Goal: Task Accomplishment & Management: Manage account settings

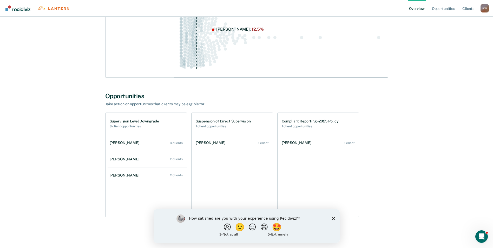
scroll to position [107, 0]
click at [119, 157] on div "[PERSON_NAME]" at bounding box center [126, 159] width 32 height 4
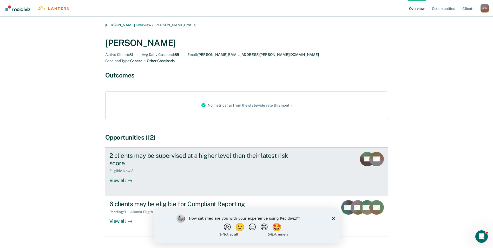
click at [117, 175] on div "View all" at bounding box center [123, 178] width 29 height 10
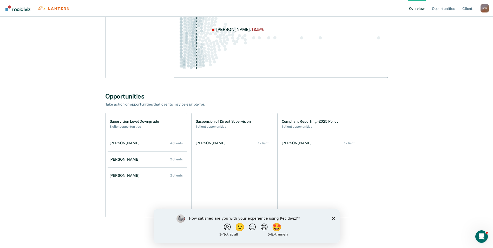
scroll to position [107, 0]
click at [121, 121] on h1 "Supervision Level Downgrade" at bounding box center [134, 121] width 49 height 4
drag, startPoint x: 333, startPoint y: 219, endPoint x: 316, endPoint y: 219, distance: 16.9
click at [333, 219] on polygon "Close survey" at bounding box center [333, 218] width 3 height 3
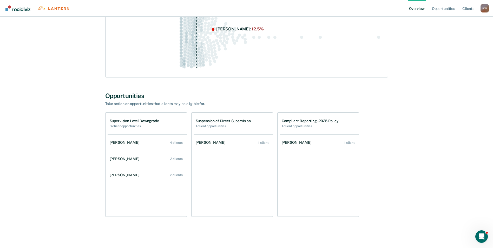
click at [123, 119] on h1 "Supervision Level Downgrade" at bounding box center [134, 121] width 49 height 4
click at [125, 144] on div "[PERSON_NAME]" at bounding box center [126, 142] width 32 height 4
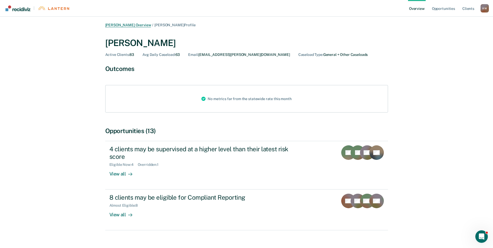
click at [128, 25] on link "[PERSON_NAME] Overview" at bounding box center [128, 25] width 46 height 4
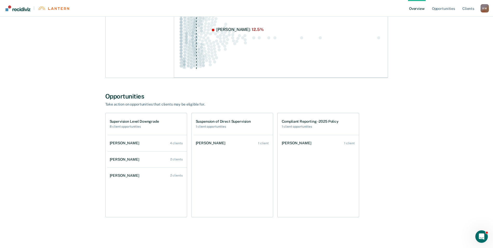
scroll to position [107, 0]
click at [127, 159] on div "[PERSON_NAME]" at bounding box center [126, 159] width 32 height 4
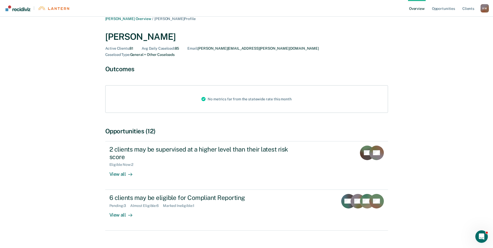
scroll to position [9, 0]
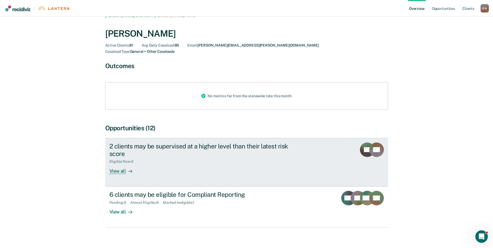
click at [117, 164] on div "View all" at bounding box center [123, 169] width 29 height 10
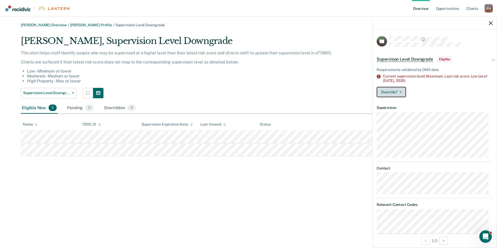
click at [394, 93] on button "Override?" at bounding box center [391, 92] width 29 height 10
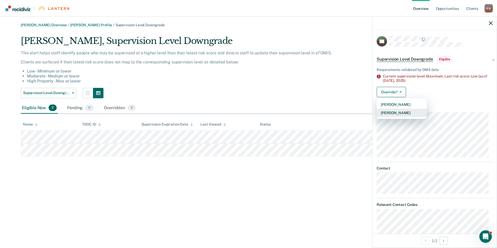
click at [400, 113] on button "[PERSON_NAME]" at bounding box center [402, 113] width 50 height 8
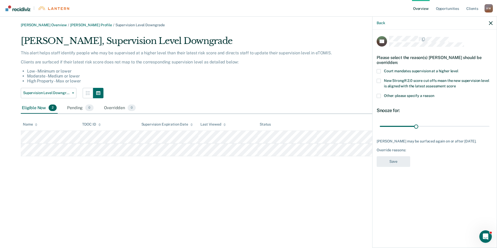
click at [378, 94] on span at bounding box center [379, 96] width 4 height 4
click at [435, 94] on input "Other: please specify a reason" at bounding box center [435, 94] width 0 height 0
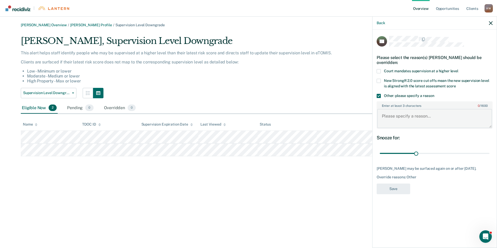
click at [400, 114] on textarea "Enter at least 3 characters 0 / 1600" at bounding box center [434, 118] width 115 height 19
type textarea "Awaiting new assessment after reinstatement"
click at [398, 189] on button "Save" at bounding box center [394, 189] width 34 height 11
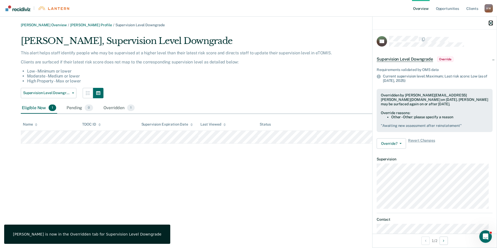
click at [491, 23] on icon "button" at bounding box center [491, 23] width 4 height 4
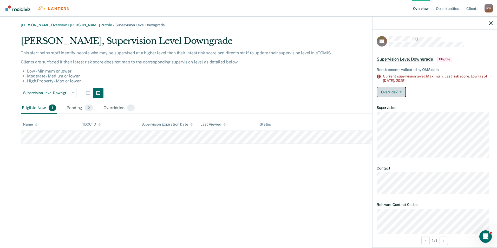
click at [392, 93] on button "Override?" at bounding box center [391, 92] width 29 height 10
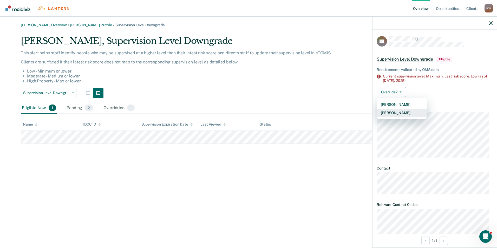
click at [394, 114] on button "[PERSON_NAME]" at bounding box center [402, 113] width 50 height 8
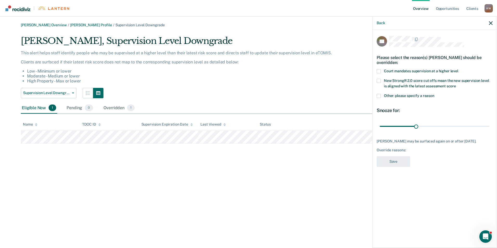
click at [380, 94] on span at bounding box center [379, 96] width 4 height 4
click at [435, 94] on input "Other: please specify a reason" at bounding box center [435, 94] width 0 height 0
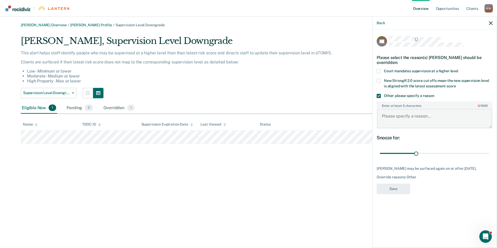
click at [396, 111] on textarea "Enter at least 3 characters 0 / 1600" at bounding box center [434, 118] width 115 height 19
type textarea "Awaiting reassessment after reinstatement"
click at [398, 184] on button "Save" at bounding box center [394, 189] width 34 height 11
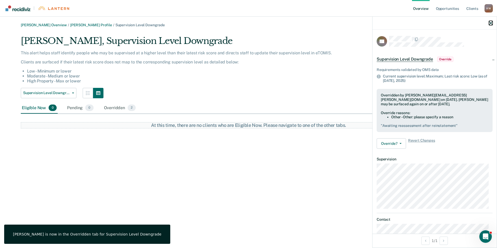
click at [489, 22] on icon "button" at bounding box center [491, 23] width 4 height 4
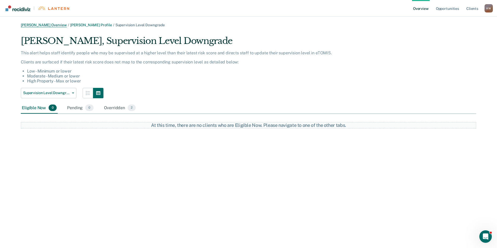
click at [40, 23] on link "[PERSON_NAME] Overview" at bounding box center [44, 25] width 46 height 4
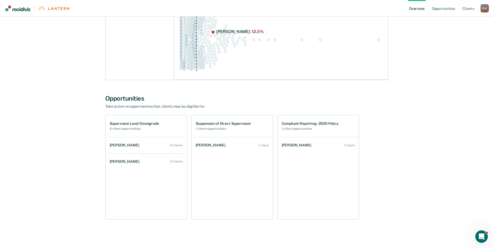
scroll to position [107, 0]
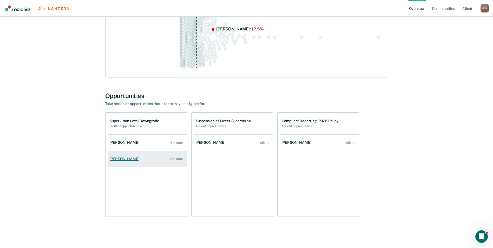
click at [125, 160] on div "[PERSON_NAME]" at bounding box center [126, 159] width 32 height 4
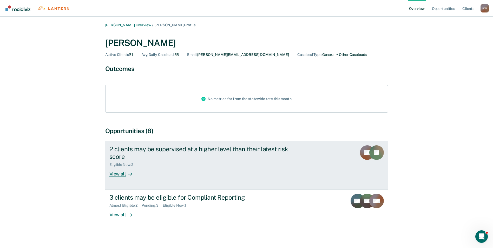
click at [116, 171] on div "View all" at bounding box center [123, 172] width 29 height 10
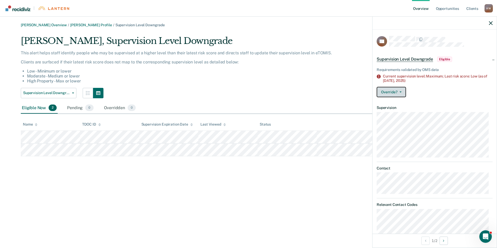
click at [388, 92] on button "Override?" at bounding box center [391, 92] width 29 height 10
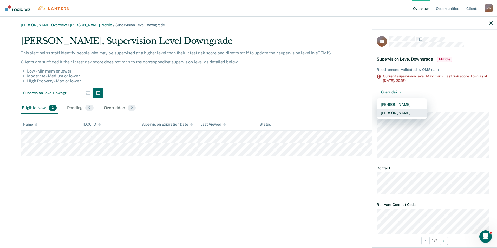
click at [392, 113] on button "[PERSON_NAME]" at bounding box center [402, 113] width 50 height 8
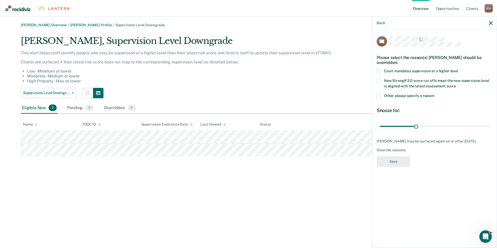
click at [379, 95] on span at bounding box center [379, 96] width 4 height 4
click at [435, 94] on input "Other: please specify a reason" at bounding box center [435, 94] width 0 height 0
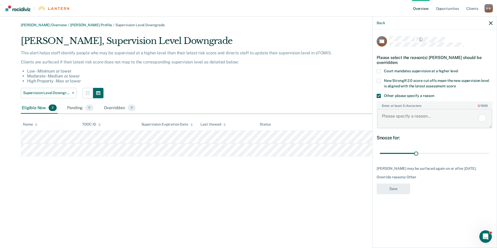
click at [390, 115] on textarea "Enter at least 3 characters 0 / 1600" at bounding box center [434, 118] width 115 height 19
type textarea "awaiting reassessment after reinstatement"
click at [402, 190] on button "Save" at bounding box center [394, 189] width 34 height 11
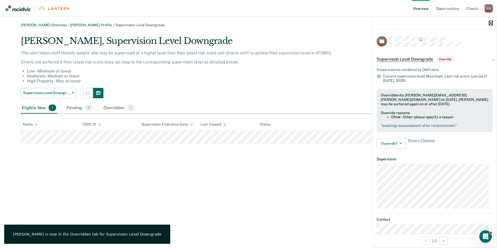
click at [492, 21] on button "button" at bounding box center [491, 23] width 4 height 4
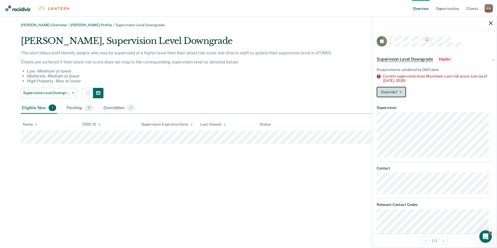
click at [397, 93] on button "Override?" at bounding box center [391, 92] width 29 height 10
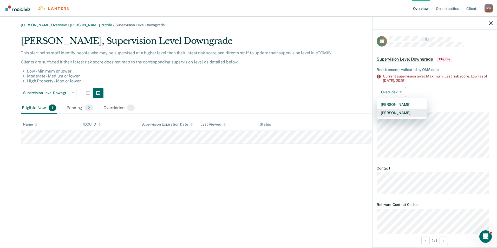
click at [398, 112] on button "[PERSON_NAME]" at bounding box center [402, 113] width 50 height 8
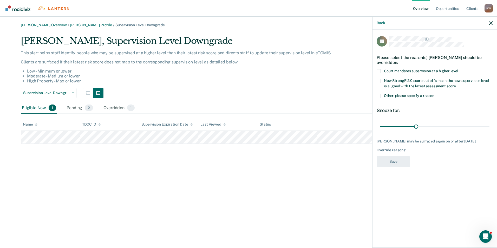
click at [379, 97] on span at bounding box center [379, 96] width 4 height 4
click at [435, 94] on input "Other: please specify a reason" at bounding box center [435, 94] width 0 height 0
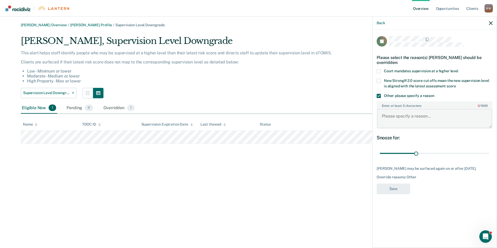
click at [398, 116] on textarea "Enter at least 3 characters 0 / 1600" at bounding box center [434, 118] width 115 height 19
type textarea "awaiting reassessment after reinstatement"
click at [397, 188] on button "Save" at bounding box center [394, 189] width 34 height 11
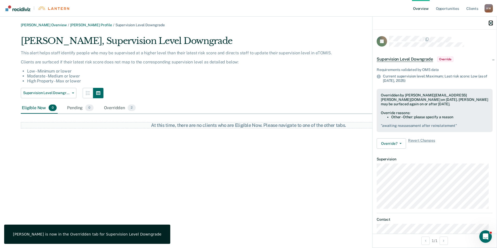
click at [490, 23] on icon "button" at bounding box center [491, 23] width 4 height 4
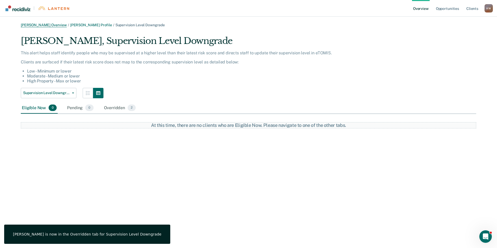
click at [46, 23] on link "[PERSON_NAME] Overview" at bounding box center [44, 25] width 46 height 4
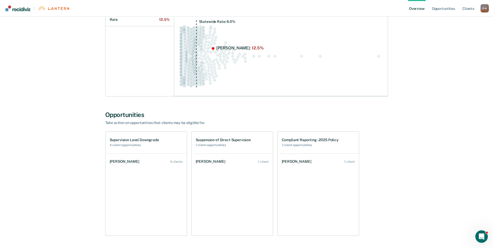
scroll to position [104, 0]
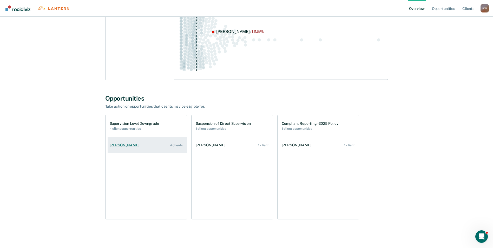
click at [117, 145] on div "[PERSON_NAME]" at bounding box center [126, 145] width 32 height 4
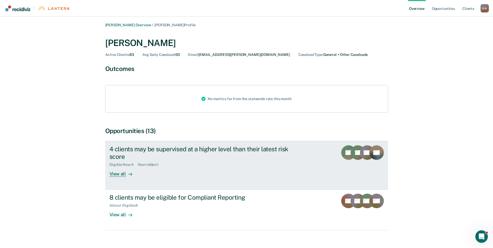
click at [121, 174] on div "View all" at bounding box center [123, 172] width 29 height 10
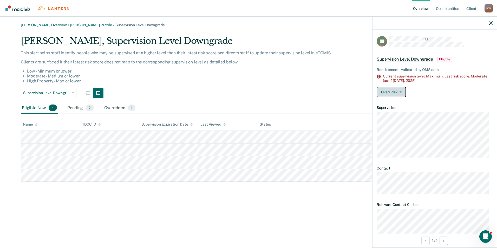
click at [397, 91] on button "Override?" at bounding box center [391, 92] width 29 height 10
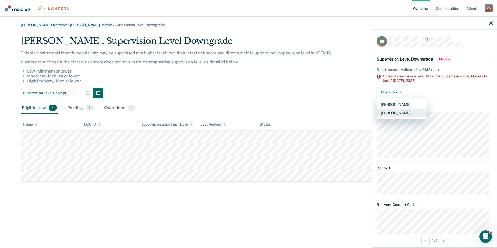
click at [394, 112] on button "[PERSON_NAME]" at bounding box center [402, 113] width 50 height 8
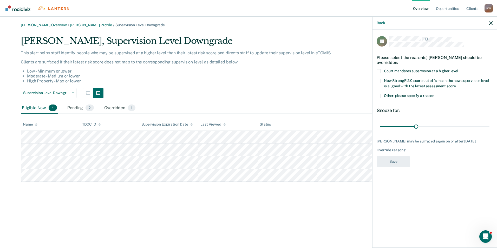
click at [378, 95] on span at bounding box center [379, 96] width 4 height 4
click at [435, 94] on input "Other: please specify a reason" at bounding box center [435, 94] width 0 height 0
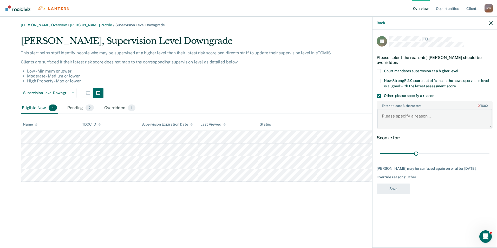
click at [394, 116] on textarea "Enter at least 3 characters 0 / 1600" at bounding box center [434, 118] width 115 height 19
type textarea "awaiting reassessment after reinstatement"
click at [399, 187] on button "Save" at bounding box center [394, 189] width 34 height 11
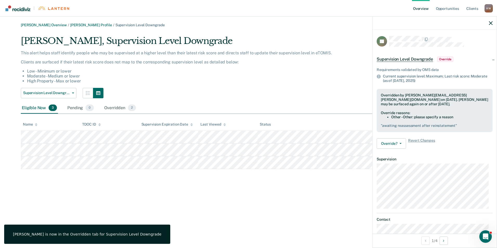
click at [492, 20] on div at bounding box center [435, 23] width 124 height 13
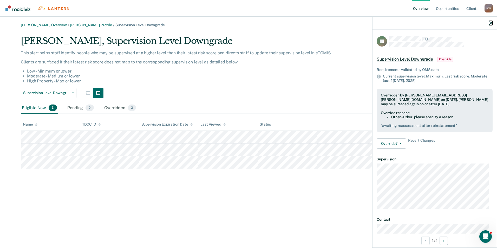
click at [490, 22] on icon "button" at bounding box center [491, 23] width 4 height 4
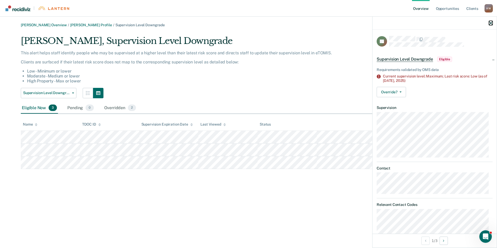
drag, startPoint x: 490, startPoint y: 22, endPoint x: 485, endPoint y: 26, distance: 6.3
click at [490, 22] on icon "button" at bounding box center [491, 23] width 4 height 4
click at [392, 93] on button "Override?" at bounding box center [391, 92] width 29 height 10
click at [397, 112] on button "[PERSON_NAME]" at bounding box center [402, 113] width 50 height 8
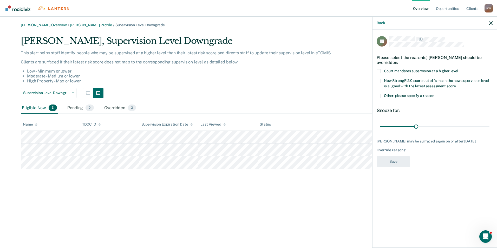
click at [379, 97] on span at bounding box center [379, 96] width 4 height 4
click at [435, 94] on input "Other: please specify a reason" at bounding box center [435, 94] width 0 height 0
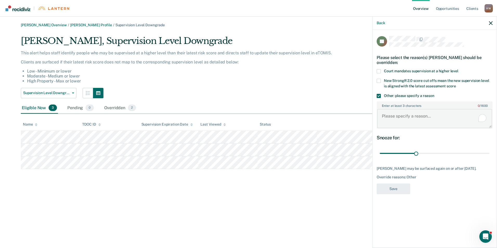
click at [393, 119] on textarea "Enter at least 3 characters 0 / 1600" at bounding box center [434, 118] width 115 height 19
type textarea "Warrant on Bond - Pilot"
click at [399, 189] on button "Save" at bounding box center [394, 189] width 34 height 11
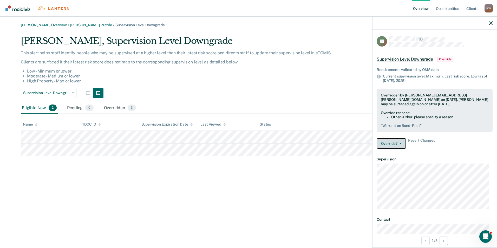
click at [400, 141] on button "Override?" at bounding box center [391, 143] width 29 height 10
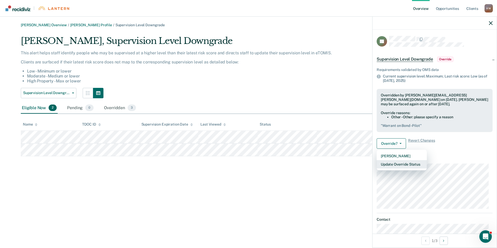
click at [402, 163] on button "Update Override Status" at bounding box center [402, 164] width 50 height 8
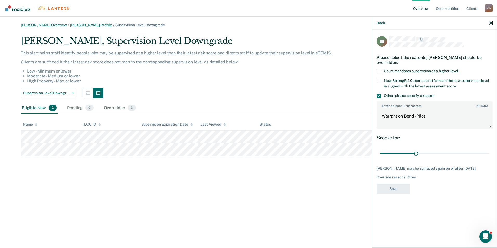
click at [490, 21] on icon "button" at bounding box center [491, 23] width 4 height 4
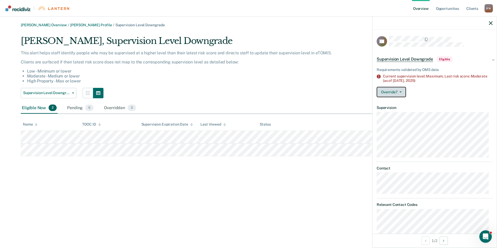
click at [393, 87] on button "Override?" at bounding box center [391, 92] width 29 height 10
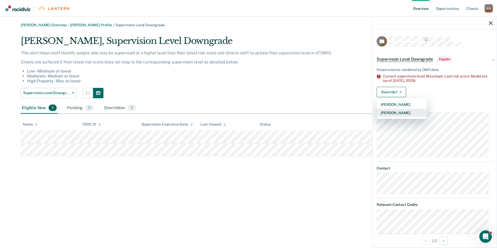
click at [392, 112] on button "[PERSON_NAME]" at bounding box center [402, 113] width 50 height 8
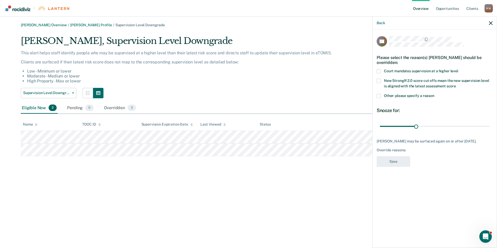
click at [380, 96] on span at bounding box center [379, 96] width 4 height 4
click at [435, 94] on input "Other: please specify a reason" at bounding box center [435, 94] width 0 height 0
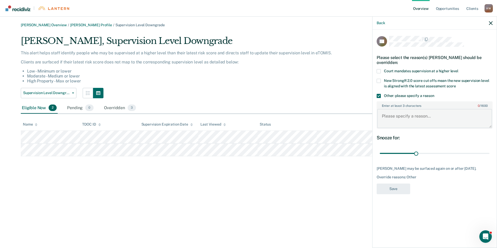
click at [396, 116] on textarea "Enter at least 3 characters 0 / 1600" at bounding box center [434, 118] width 115 height 19
type textarea "Warrant on Bond - Pilot"
click at [406, 184] on button "Save" at bounding box center [394, 189] width 34 height 11
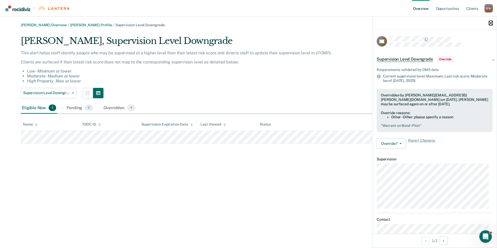
click at [490, 21] on button "button" at bounding box center [491, 23] width 4 height 4
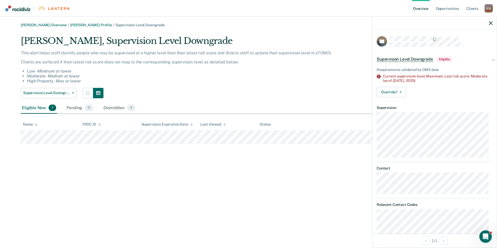
click at [489, 23] on div at bounding box center [435, 23] width 124 height 13
click at [489, 22] on div at bounding box center [435, 23] width 124 height 13
click at [490, 22] on icon "button" at bounding box center [491, 23] width 4 height 4
click at [391, 93] on button "Override?" at bounding box center [391, 92] width 29 height 10
click at [393, 104] on button "[PERSON_NAME]" at bounding box center [402, 104] width 50 height 8
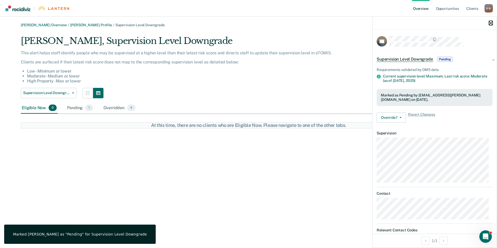
click at [489, 22] on icon "button" at bounding box center [491, 23] width 4 height 4
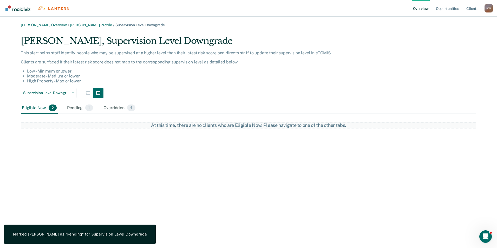
click at [42, 24] on link "[PERSON_NAME] Overview" at bounding box center [44, 25] width 46 height 4
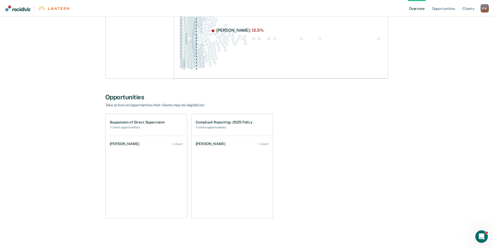
scroll to position [107, 0]
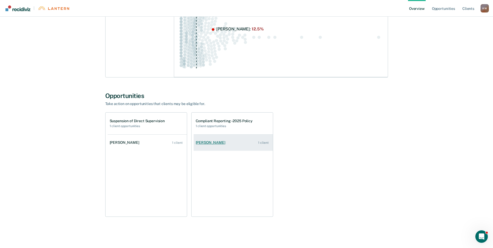
click at [209, 144] on div "[PERSON_NAME]" at bounding box center [212, 142] width 32 height 4
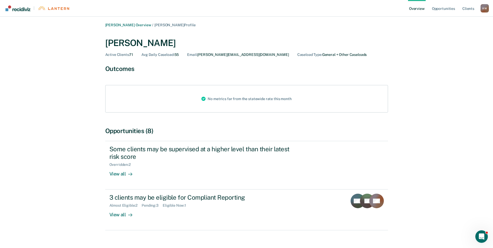
scroll to position [9, 0]
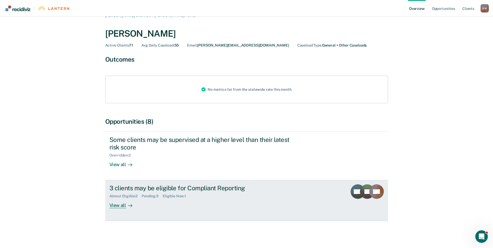
click at [117, 205] on div "View all" at bounding box center [123, 203] width 29 height 10
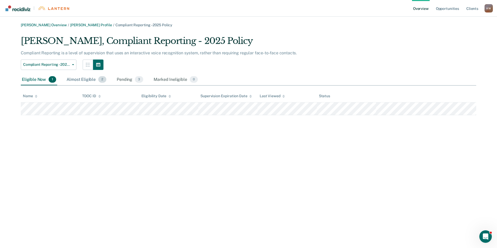
click at [80, 82] on div "Almost Eligible 2" at bounding box center [87, 79] width 42 height 11
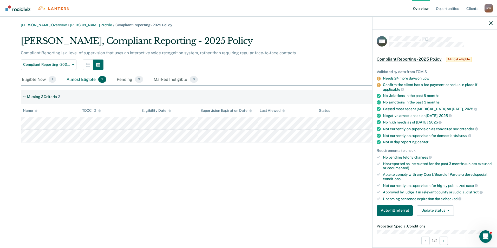
click at [276, 176] on div "[PERSON_NAME] Overview / [PERSON_NAME] Profile / Compliant Reporting - 2025 Pol…" at bounding box center [248, 127] width 485 height 209
click at [314, 177] on div "[PERSON_NAME] Overview / [PERSON_NAME] Profile / Compliant Reporting - 2025 Pol…" at bounding box center [248, 127] width 485 height 209
click at [491, 21] on button "button" at bounding box center [491, 23] width 4 height 4
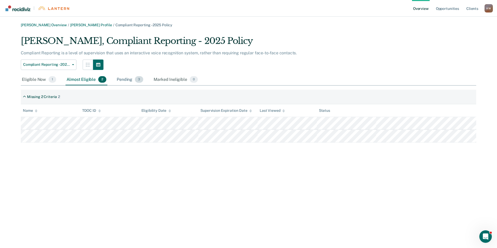
click at [127, 79] on div "Pending 3" at bounding box center [130, 79] width 29 height 11
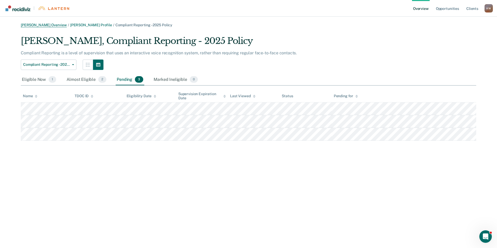
click at [41, 26] on link "[PERSON_NAME] Overview" at bounding box center [44, 25] width 46 height 4
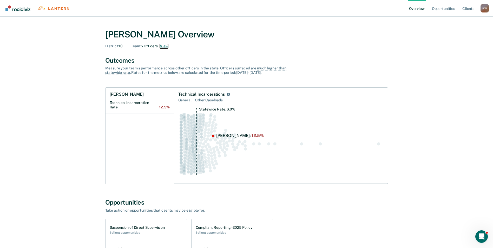
click at [166, 46] on button "View" at bounding box center [164, 46] width 8 height 4
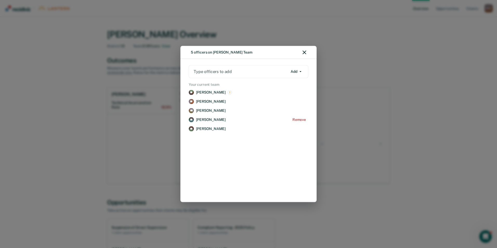
click at [203, 118] on p "[PERSON_NAME]" at bounding box center [211, 120] width 30 height 4
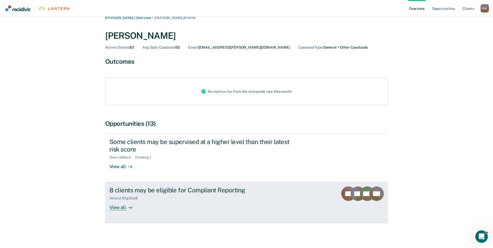
scroll to position [9, 0]
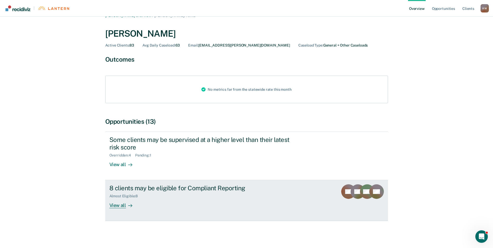
click at [120, 204] on div "View all" at bounding box center [123, 203] width 29 height 10
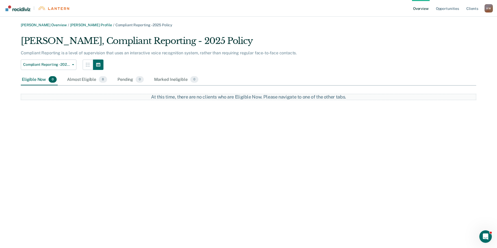
click at [36, 82] on div "Eligible Now 0" at bounding box center [39, 79] width 37 height 11
click at [82, 79] on div "Almost Eligible 8" at bounding box center [87, 79] width 42 height 11
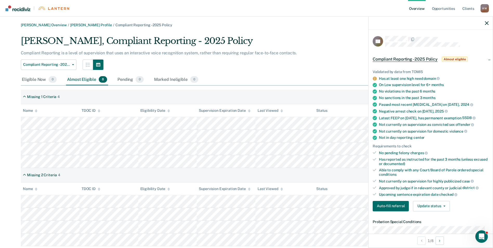
click at [330, 71] on div "[PERSON_NAME], Compliant Reporting - 2025 Policy Compliant Reporting is a level…" at bounding box center [247, 141] width 452 height 211
click at [486, 23] on icon "button" at bounding box center [487, 23] width 4 height 4
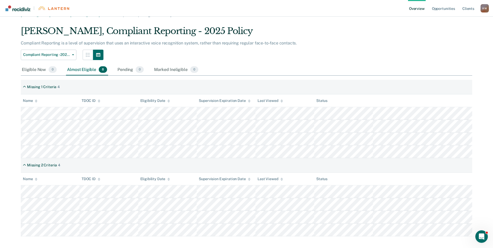
scroll to position [15, 0]
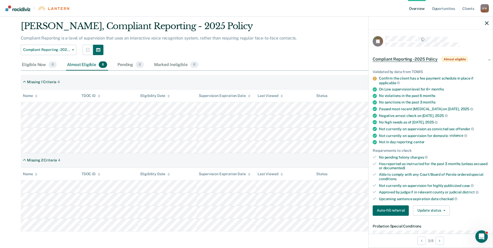
click at [322, 60] on div "Eligible Now 0 Almost Eligible 8 Pending 0 Marked Ineligible 0" at bounding box center [247, 65] width 452 height 12
click at [486, 22] on icon "button" at bounding box center [487, 23] width 4 height 4
click at [488, 21] on button "button" at bounding box center [487, 23] width 4 height 4
click at [330, 54] on div "Compliant Reporting - 2025 Policy Supervision Level Downgrade Compliant Reporti…" at bounding box center [206, 50] width 370 height 10
click at [487, 21] on button "button" at bounding box center [487, 23] width 4 height 4
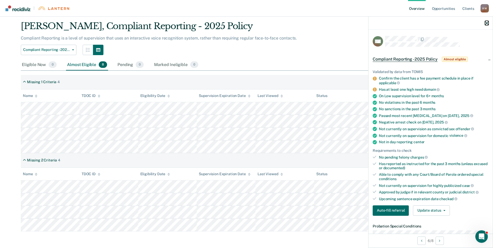
click at [487, 21] on button "button" at bounding box center [487, 23] width 4 height 4
click at [488, 22] on icon "button" at bounding box center [487, 23] width 4 height 4
click at [485, 21] on icon "button" at bounding box center [487, 23] width 4 height 4
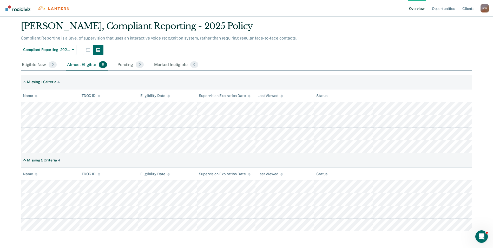
scroll to position [0, 0]
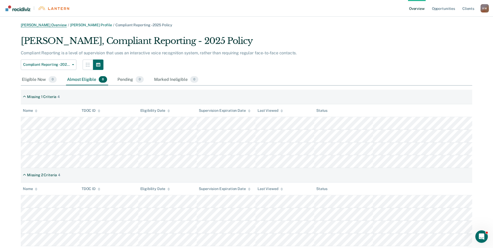
click at [43, 25] on link "[PERSON_NAME] Overview" at bounding box center [44, 25] width 46 height 4
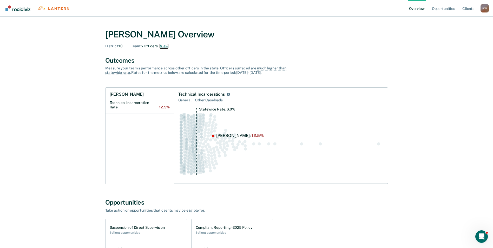
click at [163, 47] on button "View" at bounding box center [164, 46] width 8 height 4
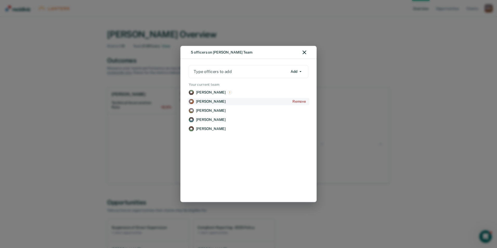
click at [216, 101] on p "[PERSON_NAME]" at bounding box center [211, 101] width 30 height 4
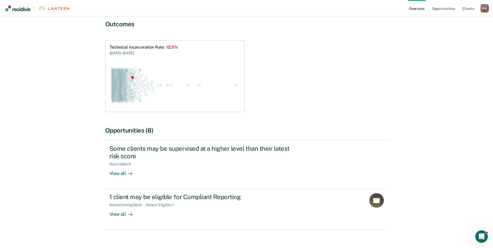
scroll to position [54, 0]
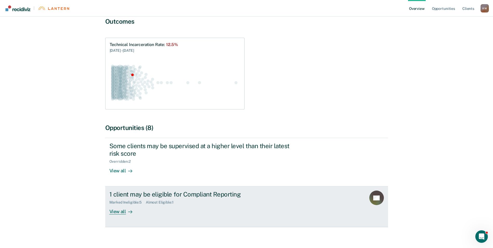
click at [120, 206] on div "View all" at bounding box center [123, 210] width 29 height 10
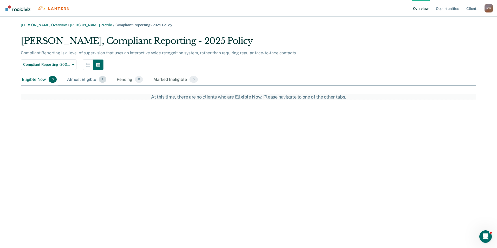
click at [81, 80] on div "Almost Eligible 1" at bounding box center [86, 79] width 41 height 11
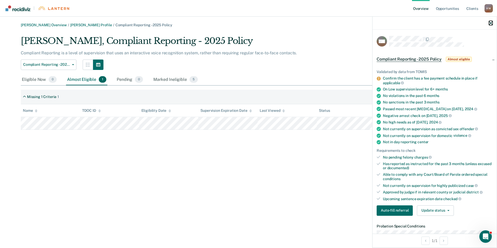
click at [490, 23] on icon "button" at bounding box center [491, 23] width 4 height 4
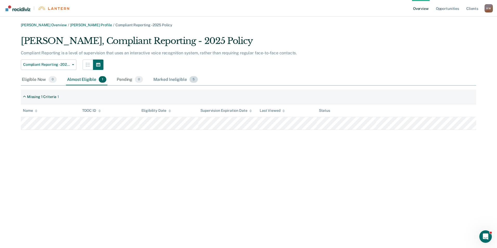
click at [176, 81] on div "Marked Ineligible 5" at bounding box center [175, 79] width 47 height 11
